Goal: Task Accomplishment & Management: Use online tool/utility

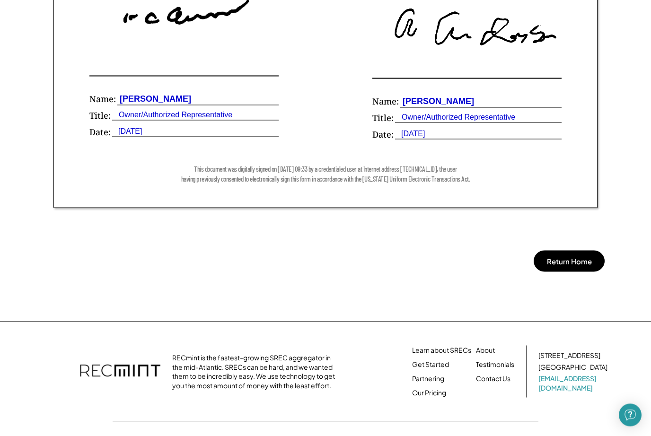
scroll to position [730, 0]
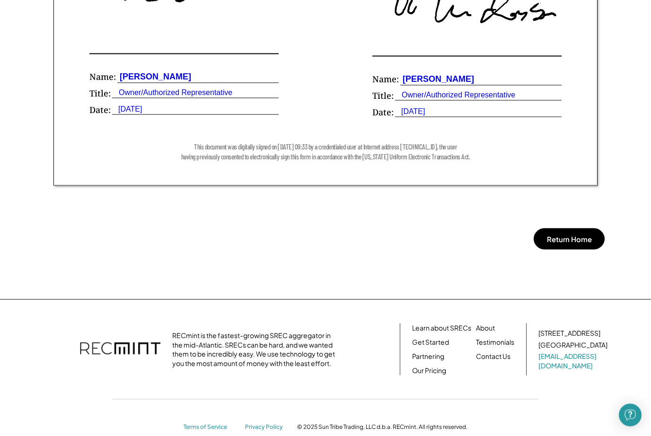
click at [575, 239] on button "Return Home" at bounding box center [569, 239] width 71 height 21
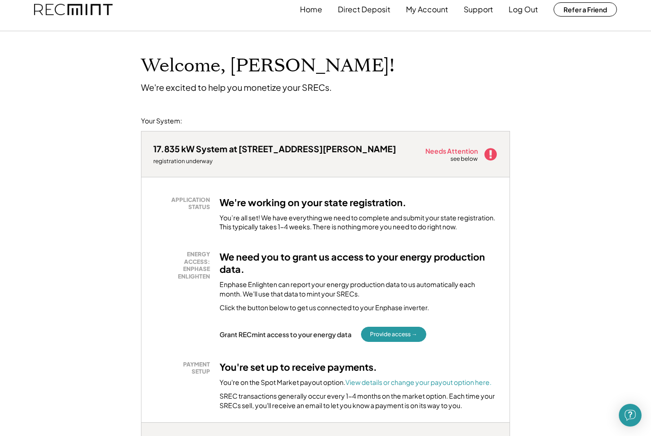
scroll to position [10, 0]
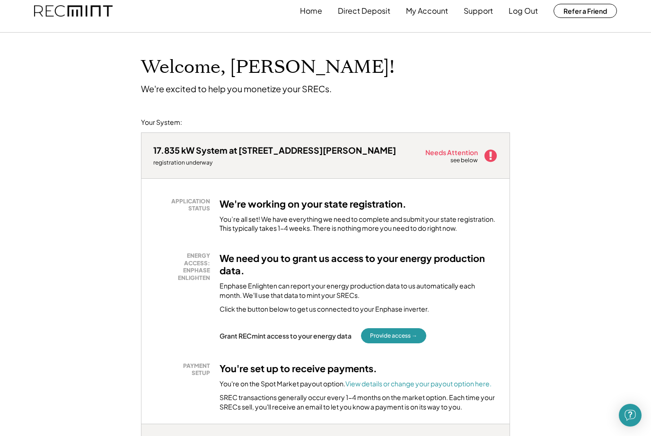
click at [399, 336] on button "Provide access →" at bounding box center [393, 335] width 65 height 15
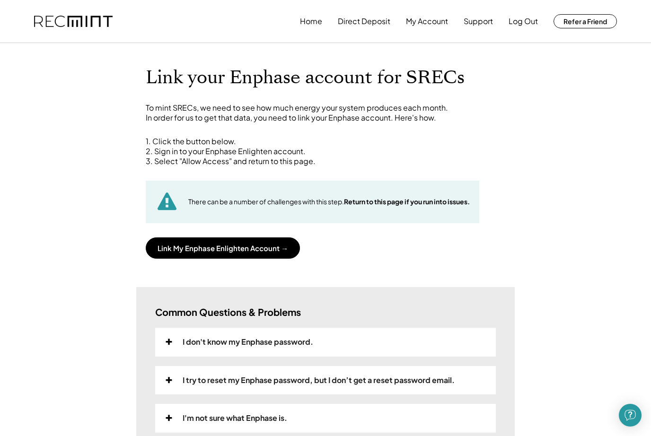
click at [245, 246] on button "Link My Enphase Enlighten Account →" at bounding box center [223, 248] width 154 height 21
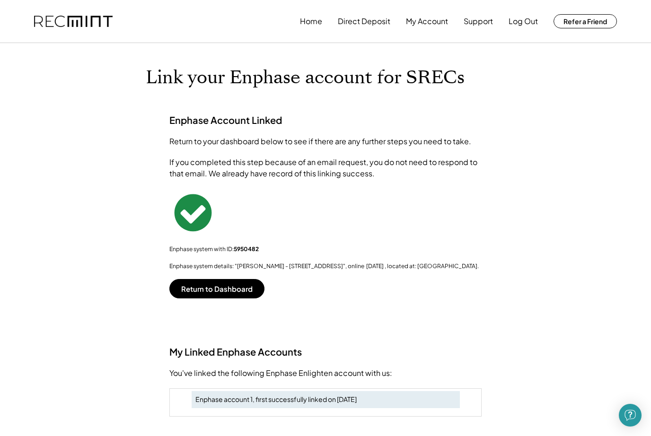
click at [228, 292] on button "Return to Dashboard" at bounding box center [216, 288] width 95 height 19
